Goal: Task Accomplishment & Management: Use online tool/utility

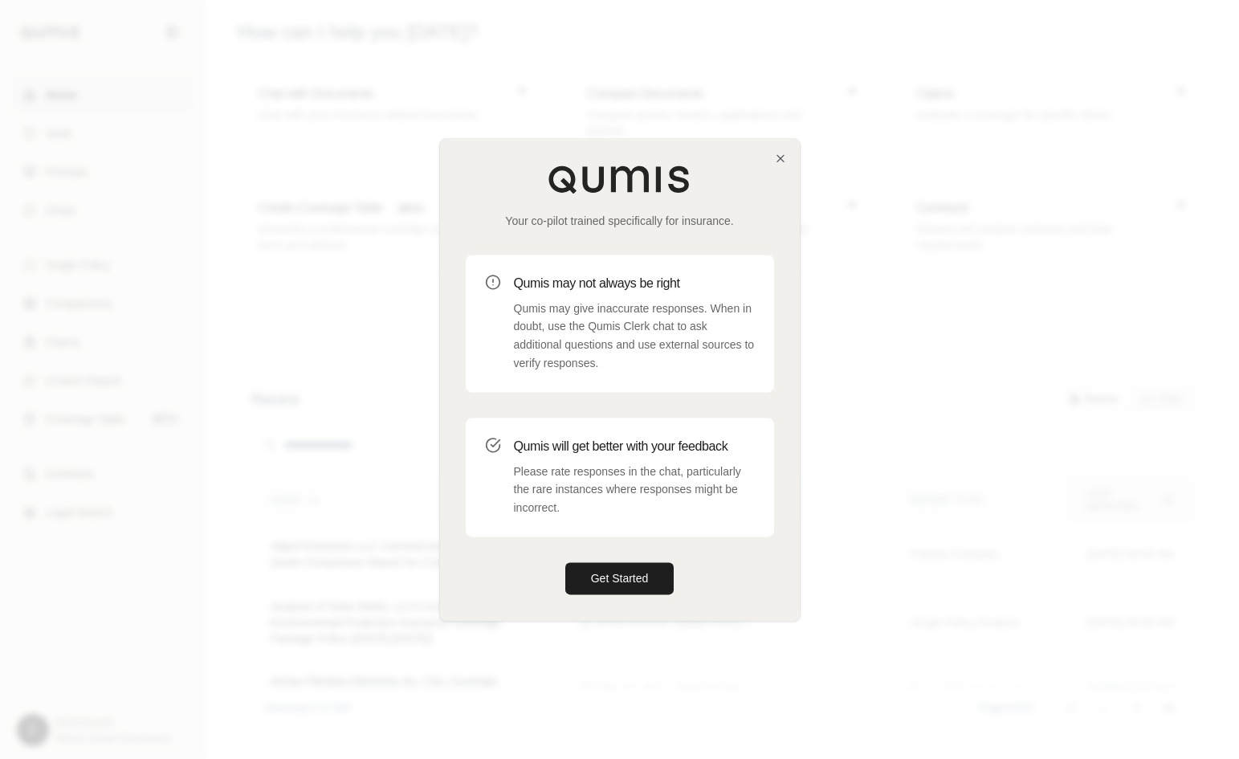
click at [618, 593] on div "Your co-pilot trained specifically for insurance. Qumis may not always be right…" at bounding box center [620, 379] width 360 height 481
click at [619, 582] on button "Get Started" at bounding box center [619, 578] width 109 height 32
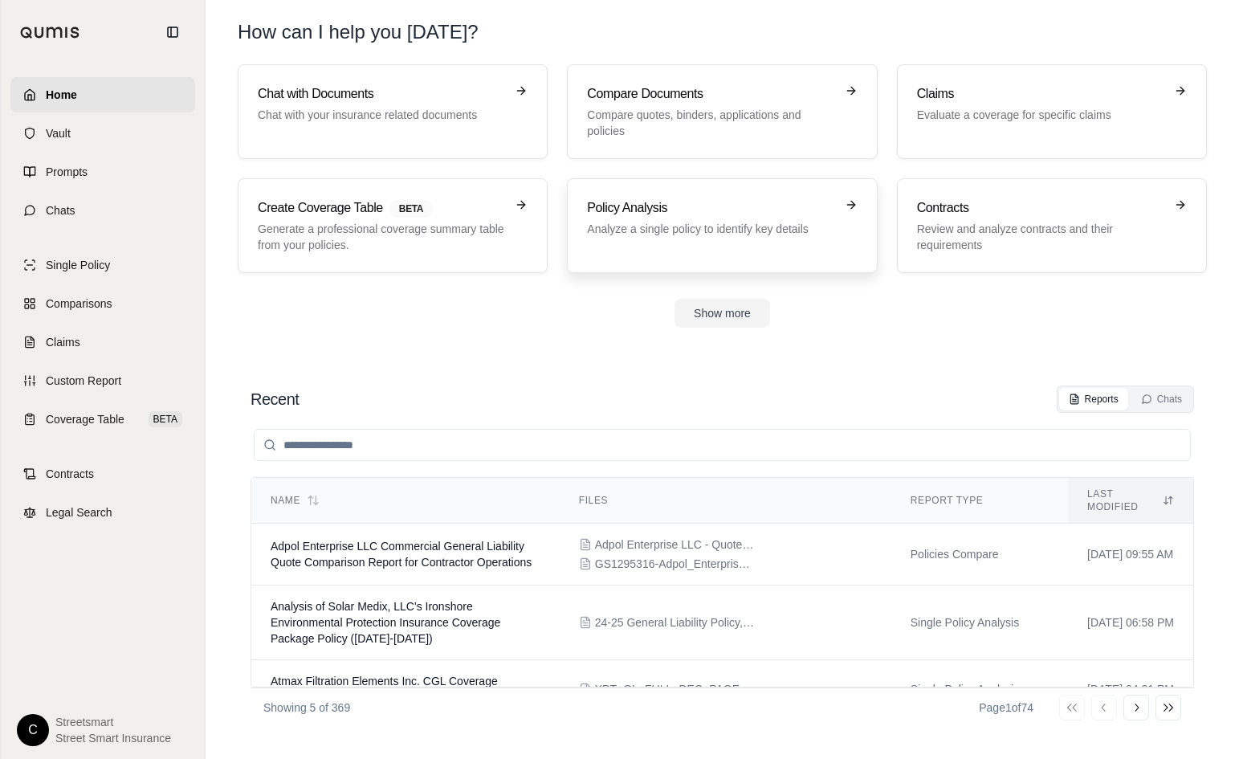
click at [700, 231] on p "Analyze a single policy to identify key details" at bounding box center [710, 229] width 247 height 16
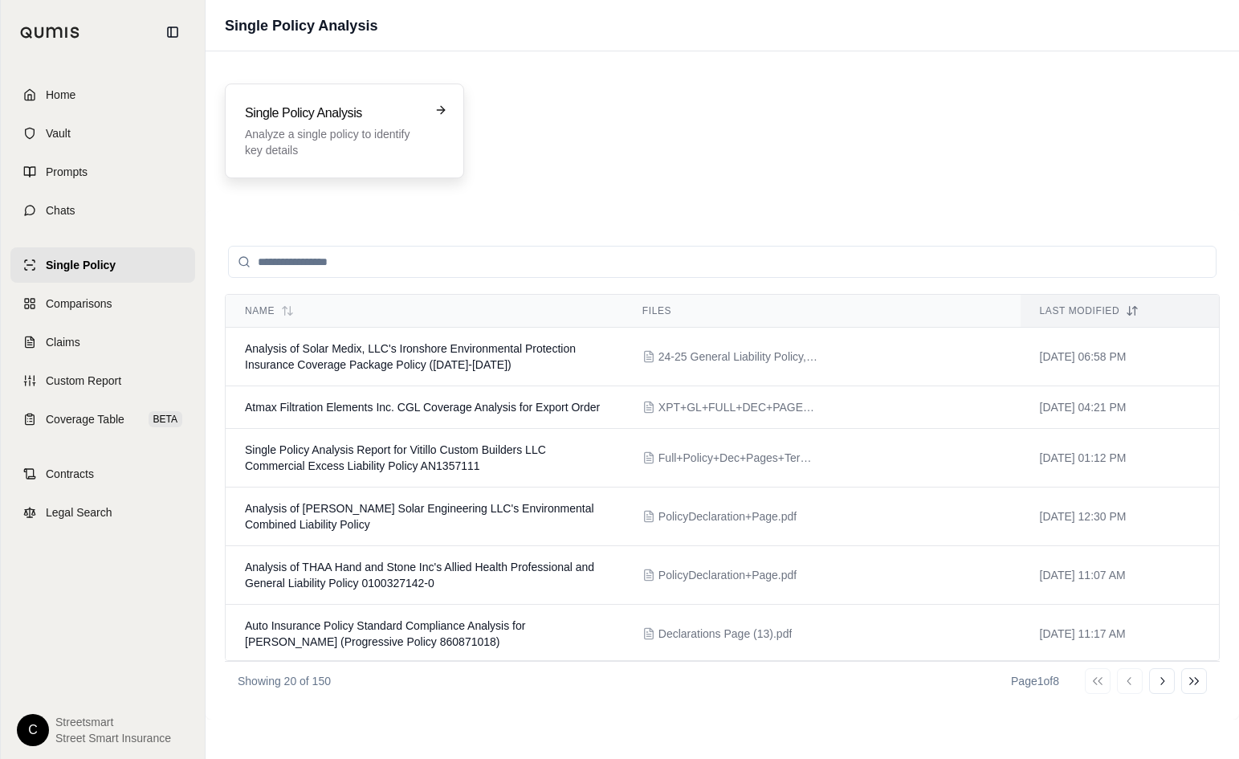
click at [367, 132] on p "Analyze a single policy to identify key details" at bounding box center [333, 142] width 177 height 32
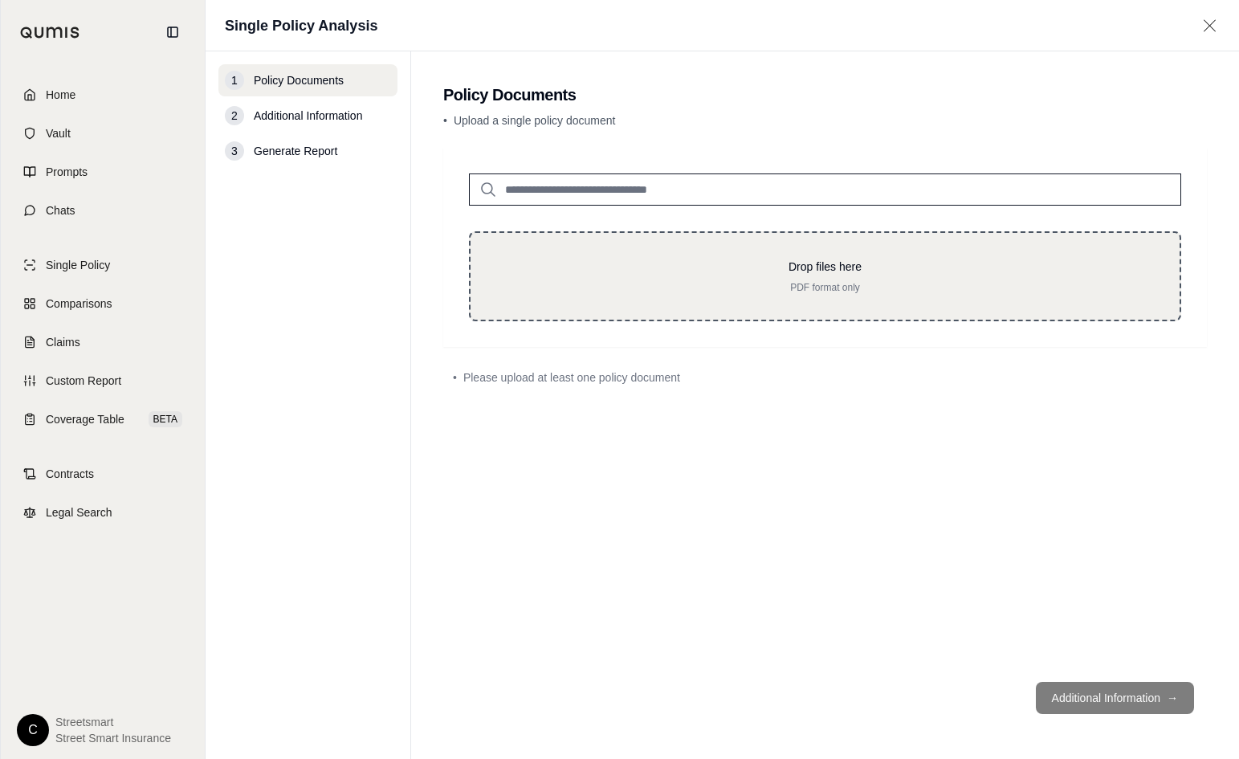
click at [772, 274] on p "Drop files here" at bounding box center [825, 267] width 658 height 16
type input "**********"
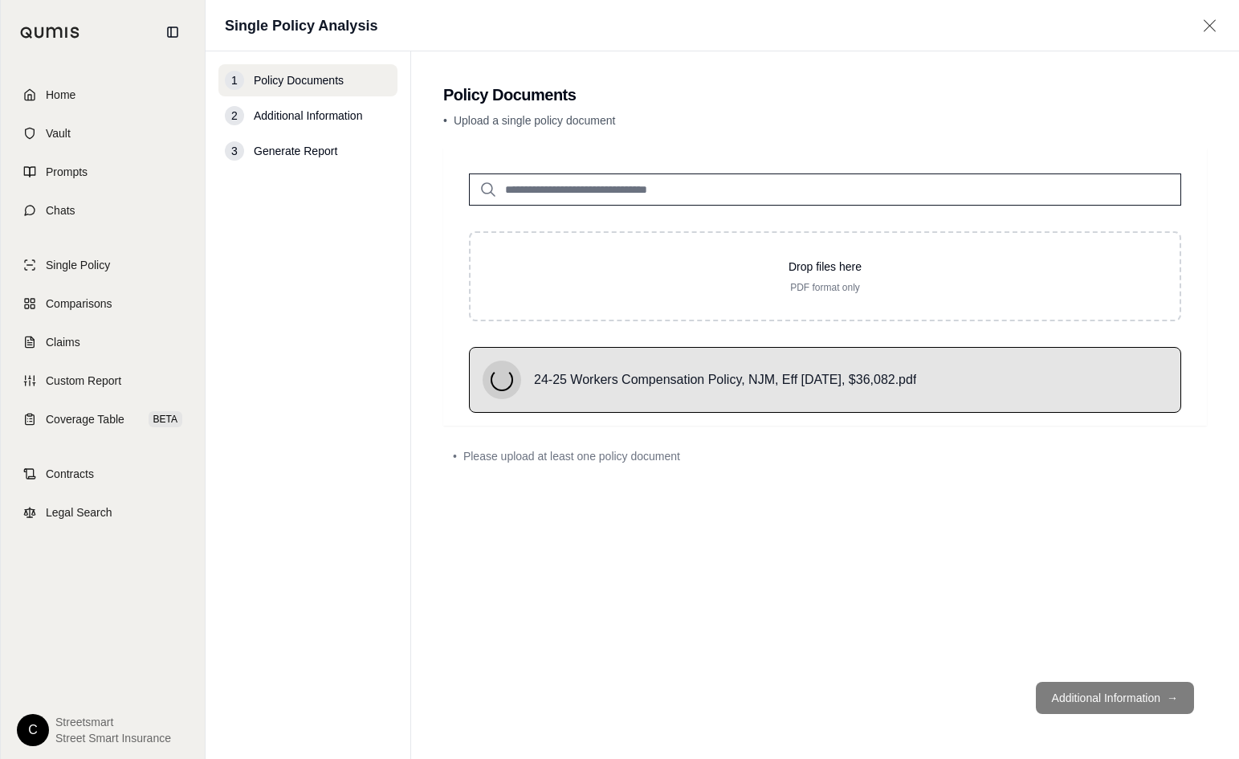
click at [1168, 695] on footer "Additional Information →" at bounding box center [825, 698] width 764 height 58
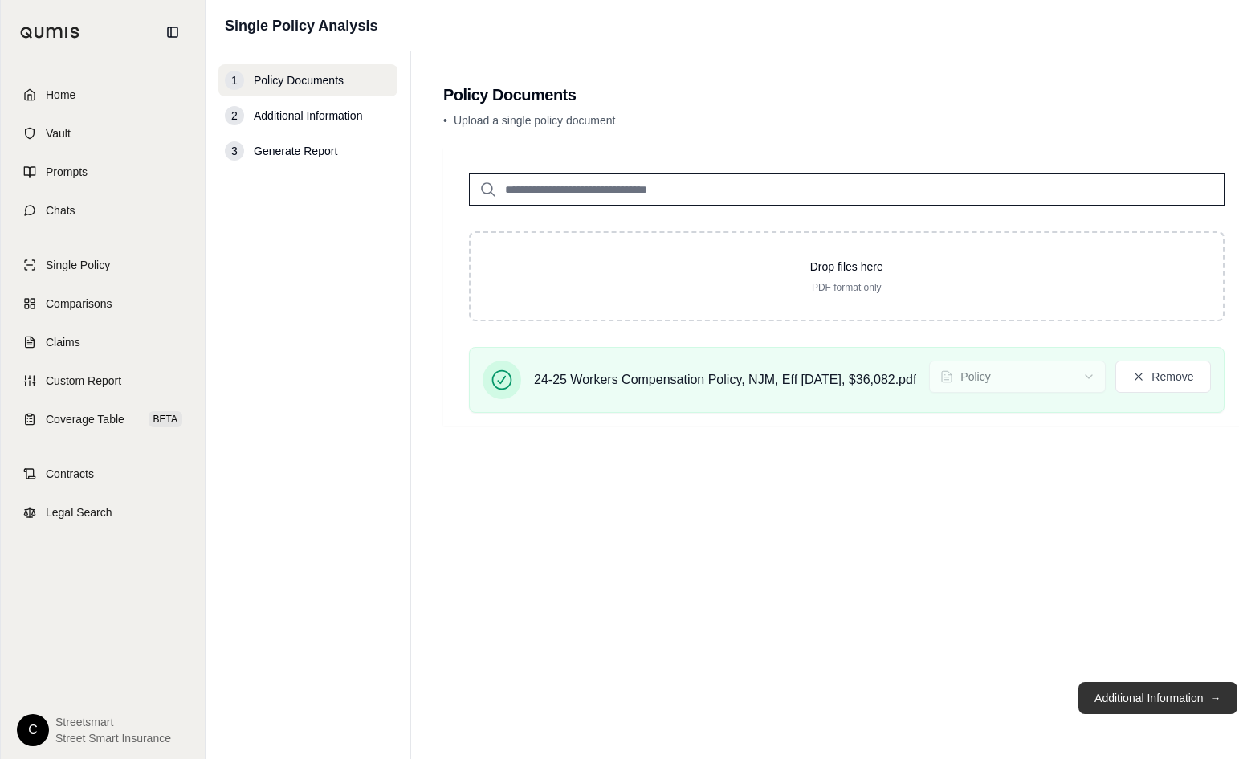
click at [1156, 704] on button "Additional Information →" at bounding box center [1157, 698] width 158 height 32
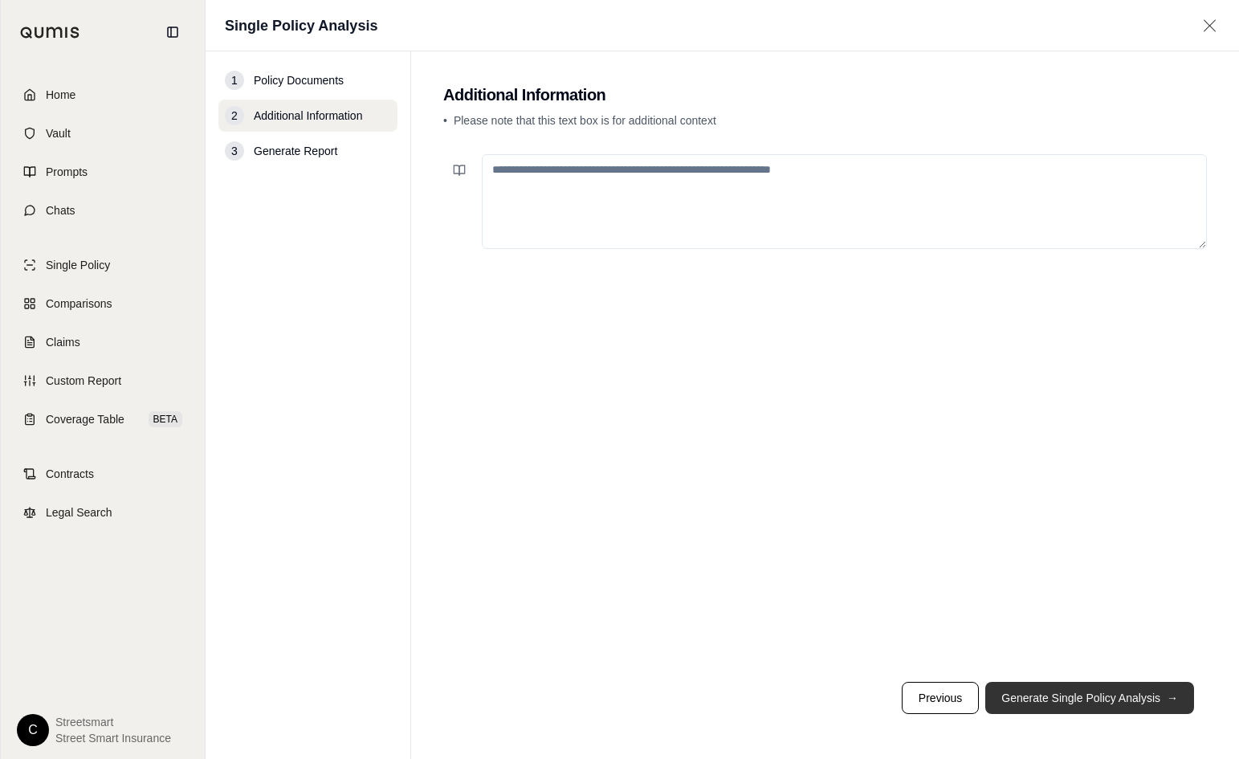
click at [1141, 686] on button "Generate Single Policy Analysis →" at bounding box center [1089, 698] width 209 height 32
